Goal: Check status

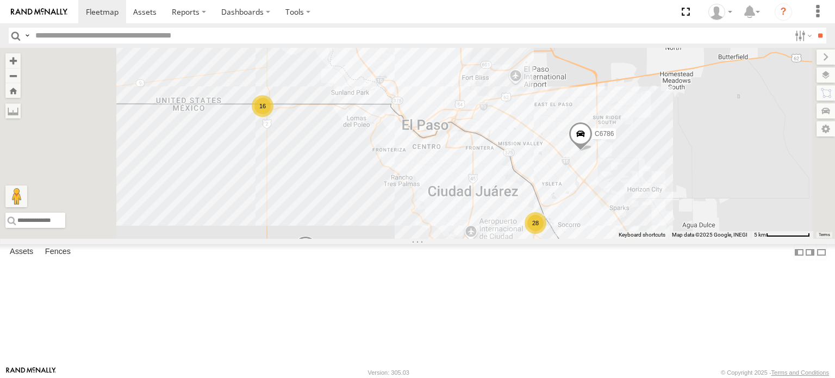
scroll to position [326, 0]
click at [0, 0] on div at bounding box center [0, 0] width 0 height 0
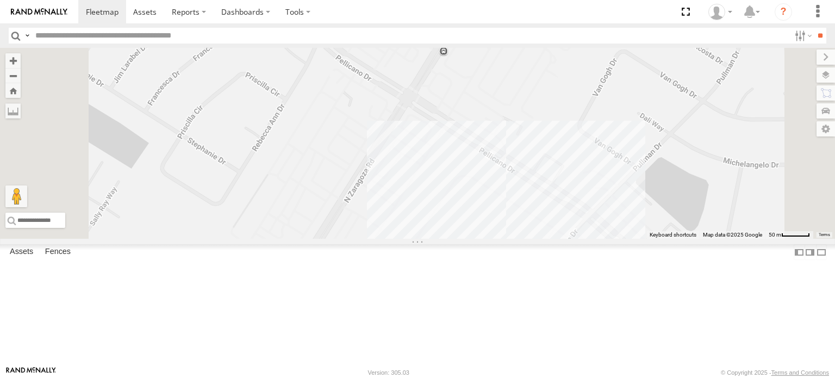
drag, startPoint x: 728, startPoint y: 276, endPoint x: 652, endPoint y: 200, distance: 107.6
click at [652, 200] on div "3485186707B8 C6786 7937 8689" at bounding box center [417, 143] width 835 height 191
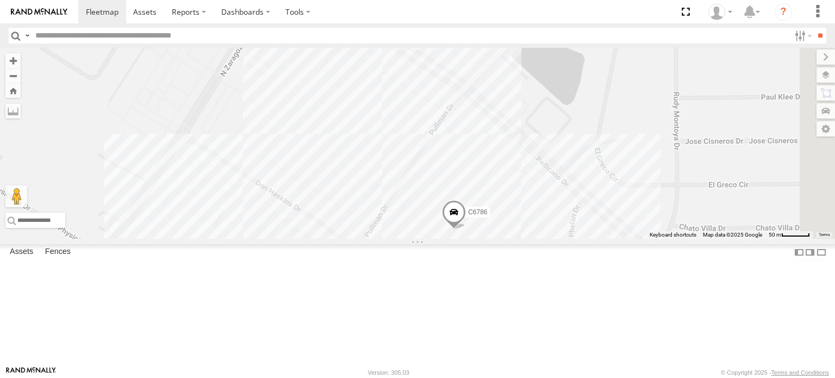
scroll to position [0, 0]
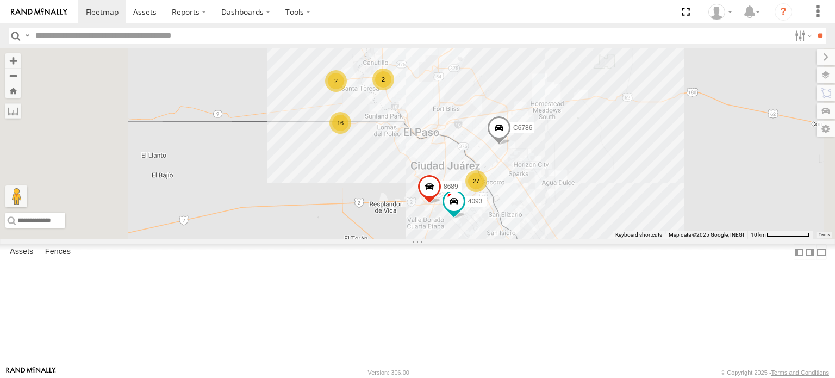
scroll to position [272, 0]
click at [0, 0] on div "C6786" at bounding box center [0, 0] width 0 height 0
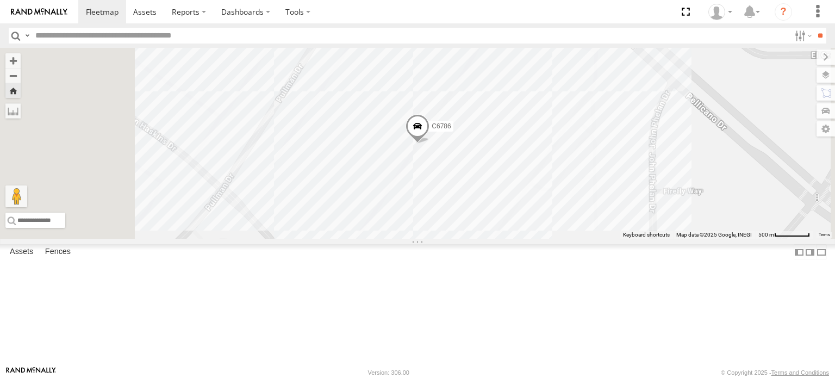
scroll to position [0, 0]
